Goal: Find contact information: Obtain details needed to contact an individual or organization

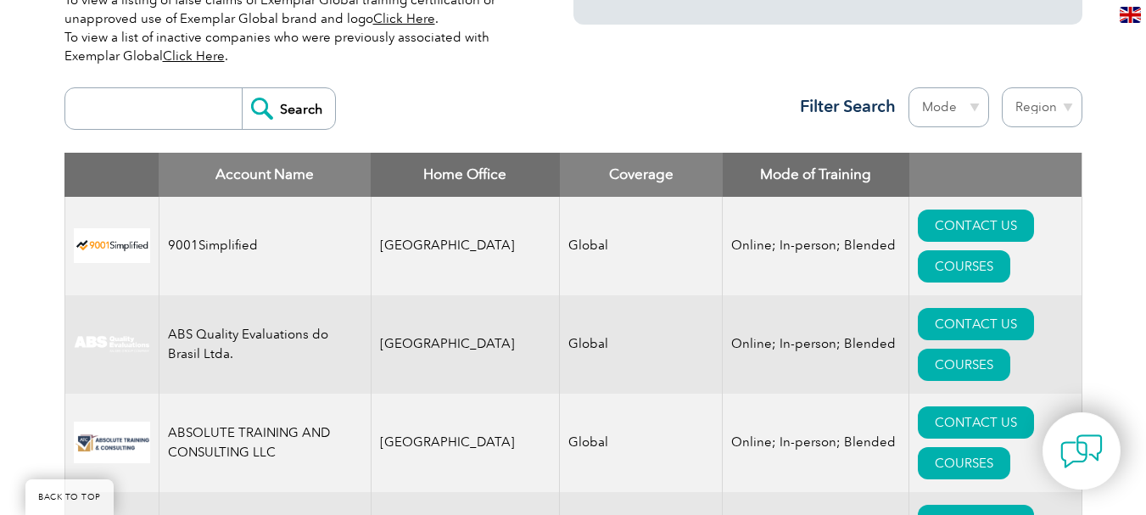
scroll to position [594, 0]
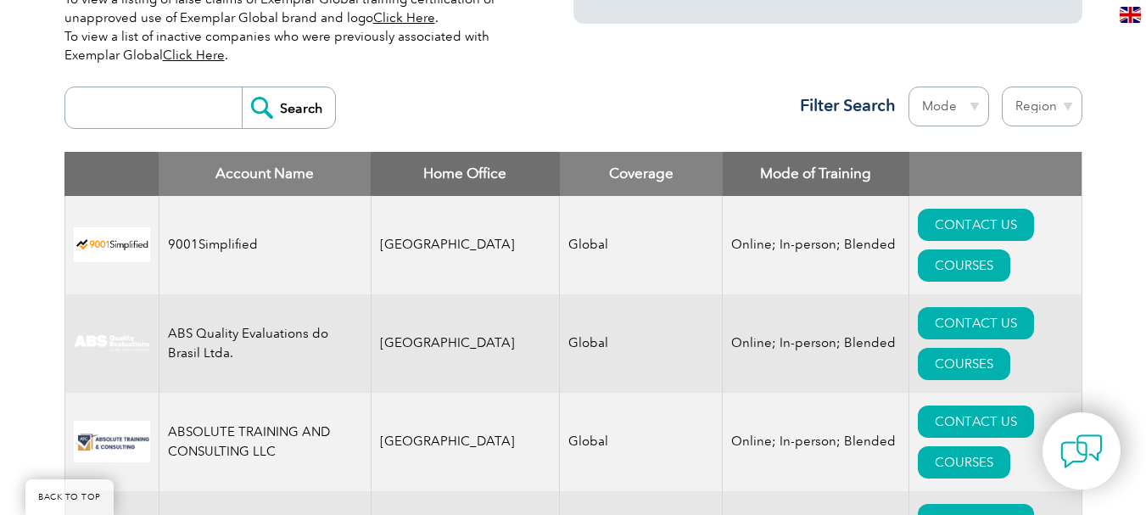
click at [334, 174] on th "Account Name" at bounding box center [265, 174] width 212 height 44
click at [576, 177] on th "Coverage" at bounding box center [641, 174] width 163 height 44
click at [976, 113] on select "Mode Online In-person Blended" at bounding box center [948, 107] width 81 height 40
click at [908, 87] on select "Mode Online In-person Blended" at bounding box center [948, 107] width 81 height 40
click at [974, 112] on select "Mode Online In-person Blended" at bounding box center [948, 107] width 81 height 40
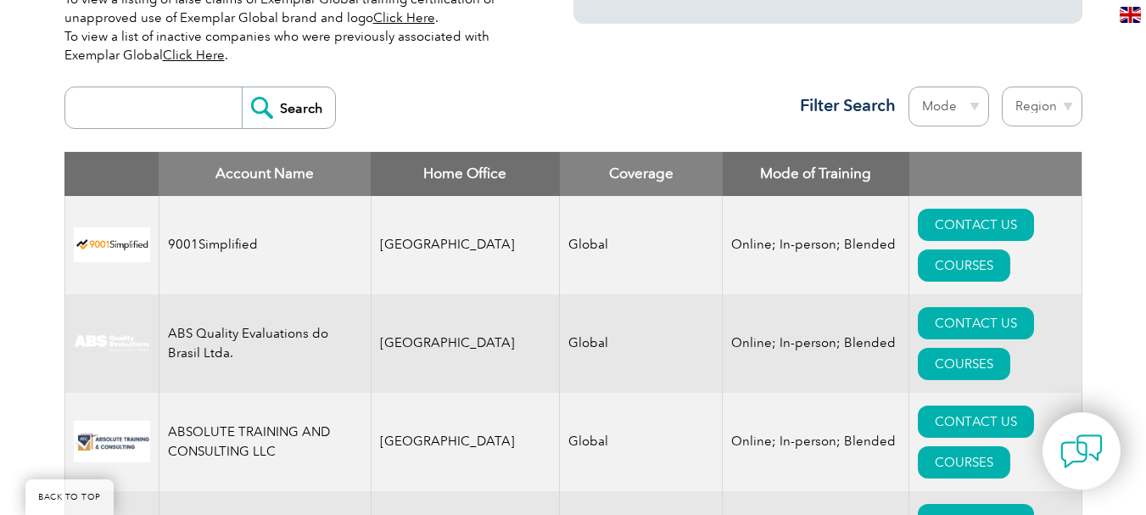
click at [1072, 110] on select "Region Australia Bahrain Bangladesh Brazil Canada Colombia Dominican Republic E…" at bounding box center [1042, 107] width 81 height 40
select select "India"
click at [1002, 87] on select "Region Australia Bahrain Bangladesh Brazil Canada Colombia Dominican Republic E…" at bounding box center [1042, 107] width 81 height 40
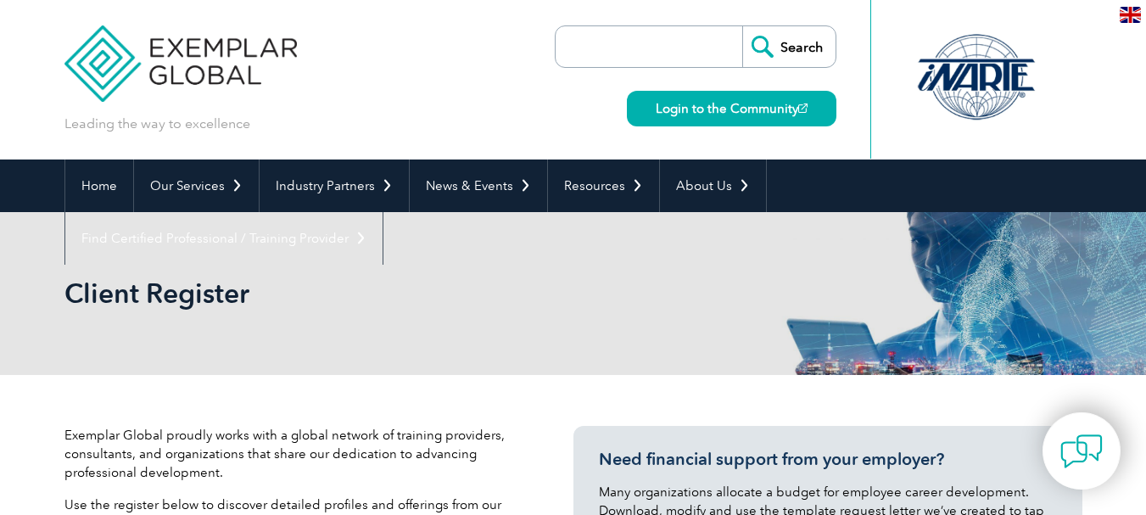
select select "India"
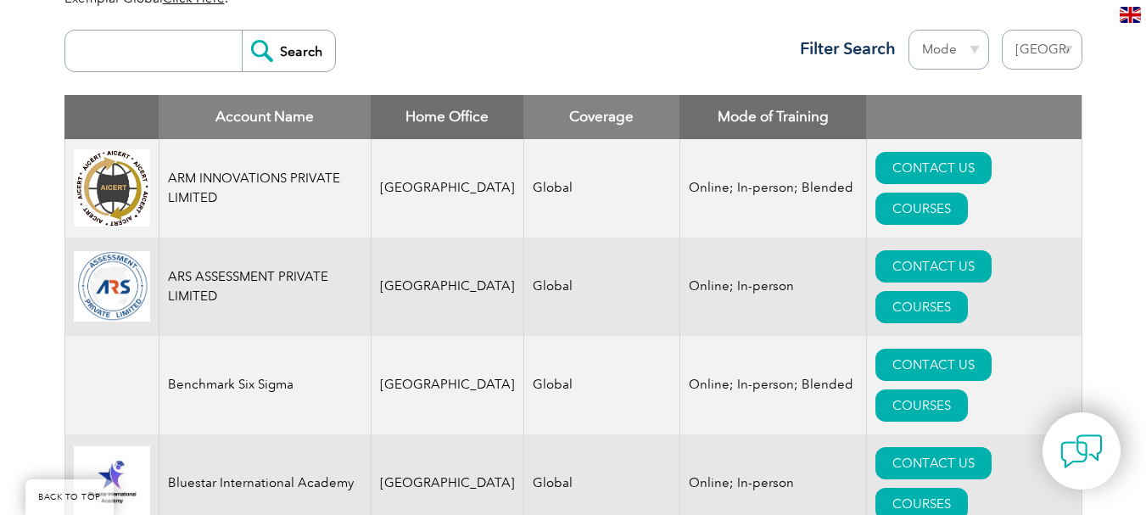
scroll to position [678, 0]
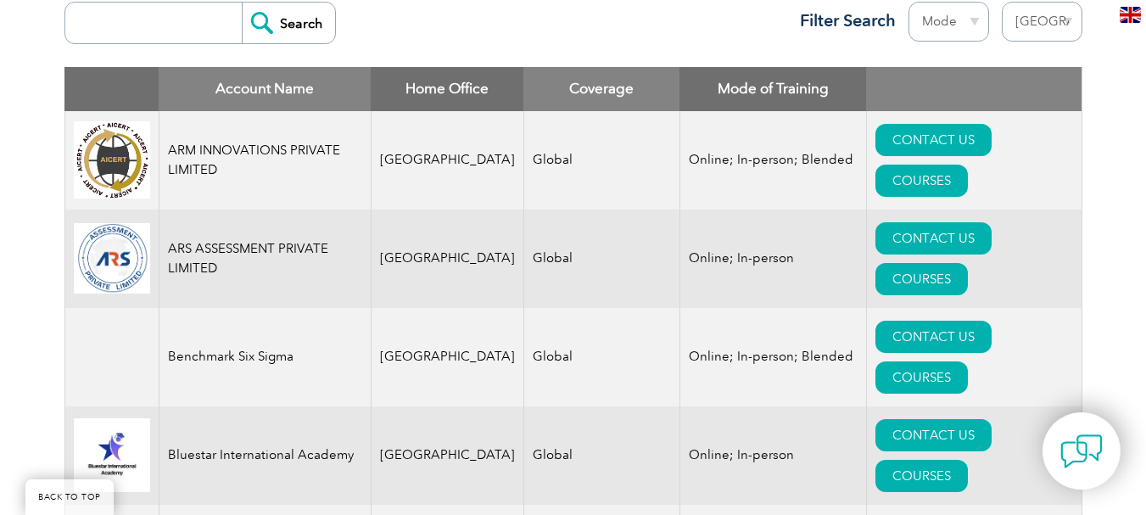
click at [980, 20] on select "Mode Online In-person Blended" at bounding box center [948, 22] width 81 height 40
select select "Online"
click at [908, 2] on select "Mode Online In-person Blended" at bounding box center [948, 22] width 81 height 40
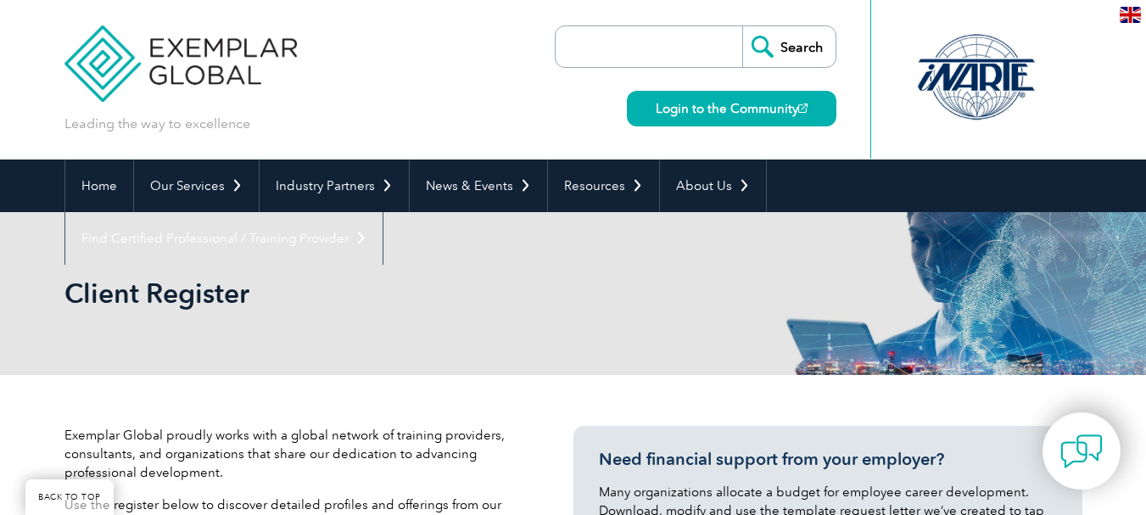
select select "[GEOGRAPHIC_DATA]"
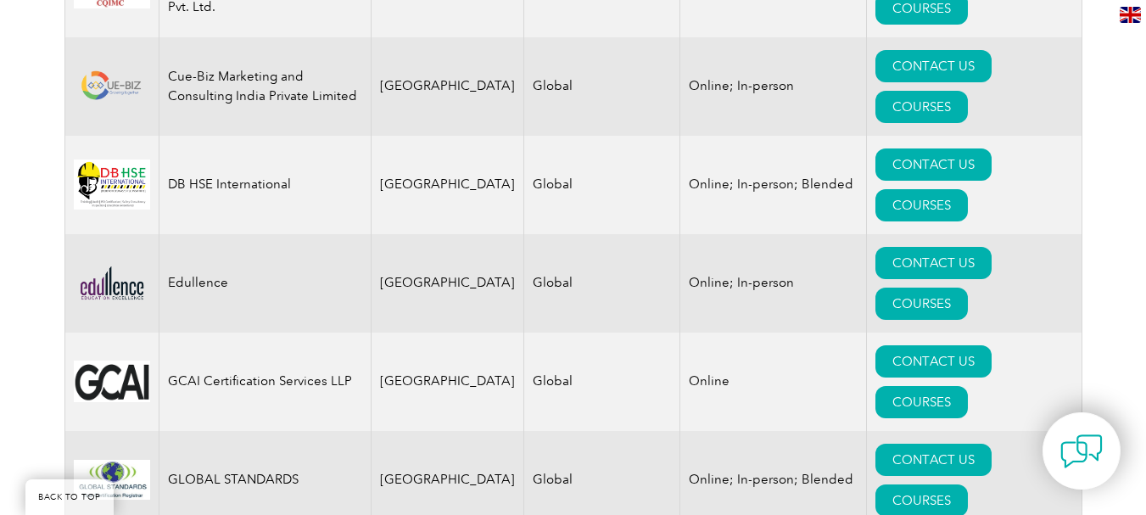
scroll to position [1319, 0]
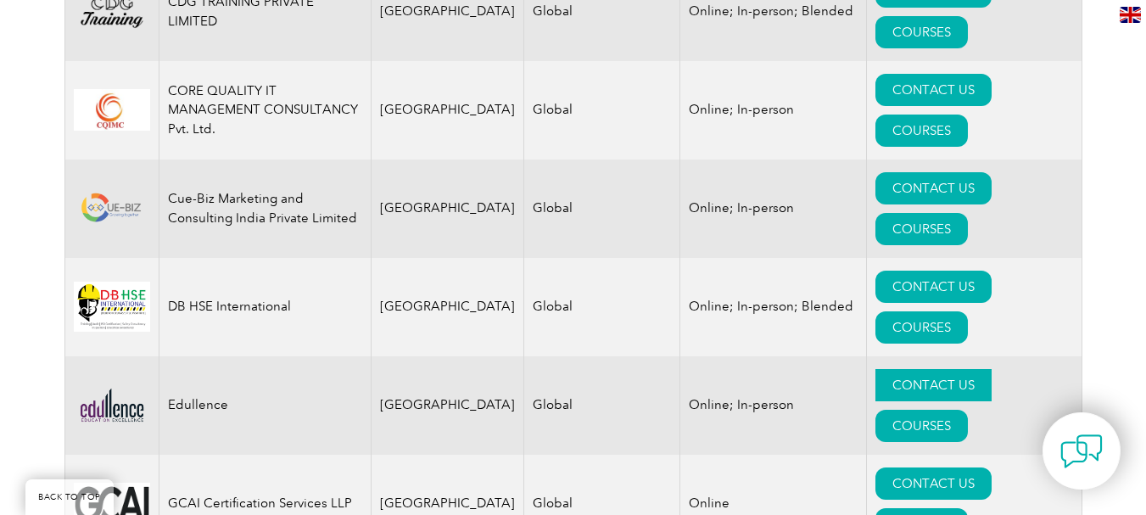
click at [875, 369] on link "CONTACT US" at bounding box center [933, 385] width 116 height 32
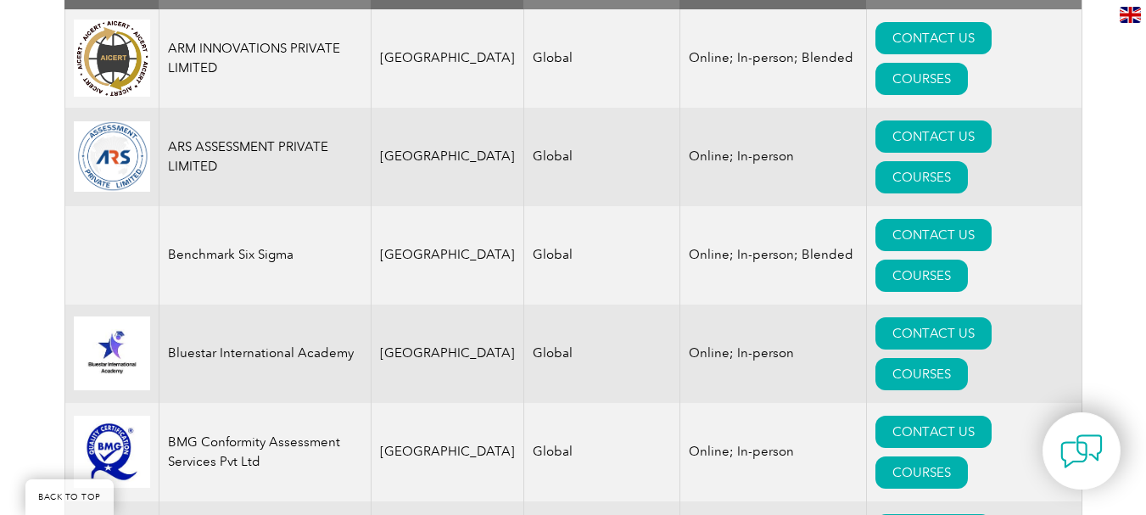
scroll to position [810, 0]
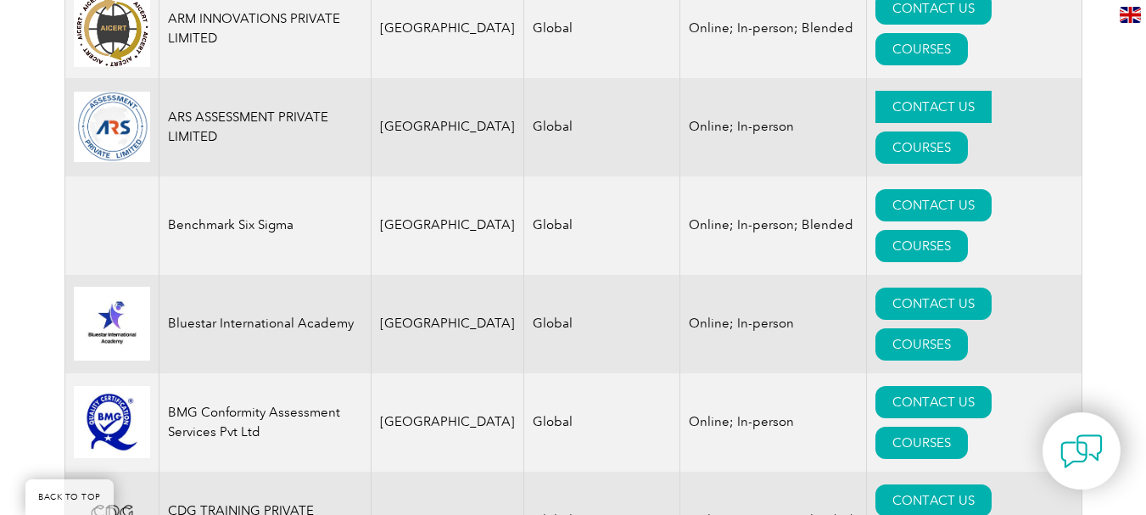
click at [875, 120] on link "CONTACT US" at bounding box center [933, 107] width 116 height 32
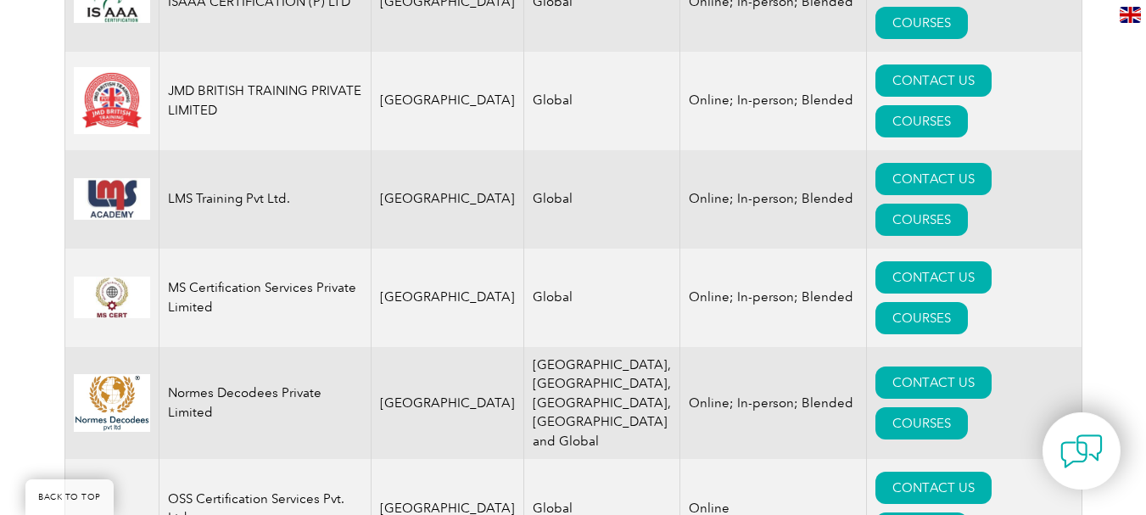
scroll to position [2375, 0]
